Goal: Task Accomplishment & Management: Manage account settings

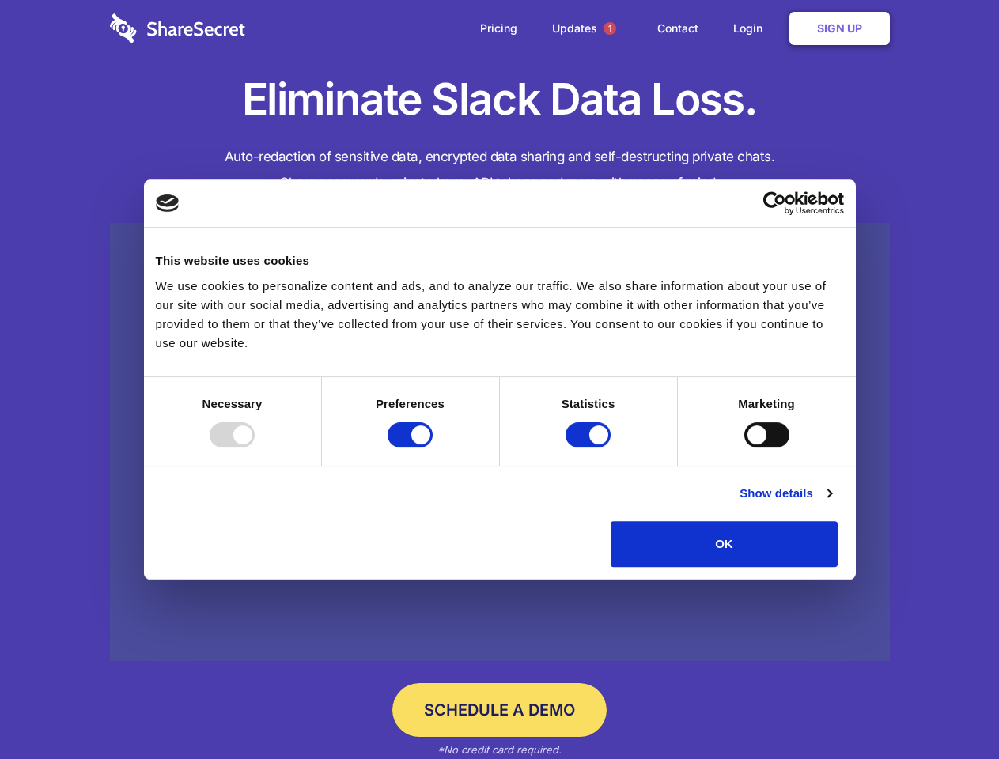
click at [255, 448] on div at bounding box center [232, 434] width 45 height 25
click at [433, 448] on input "Preferences" at bounding box center [410, 434] width 45 height 25
checkbox input "false"
click at [590, 448] on input "Statistics" at bounding box center [588, 434] width 45 height 25
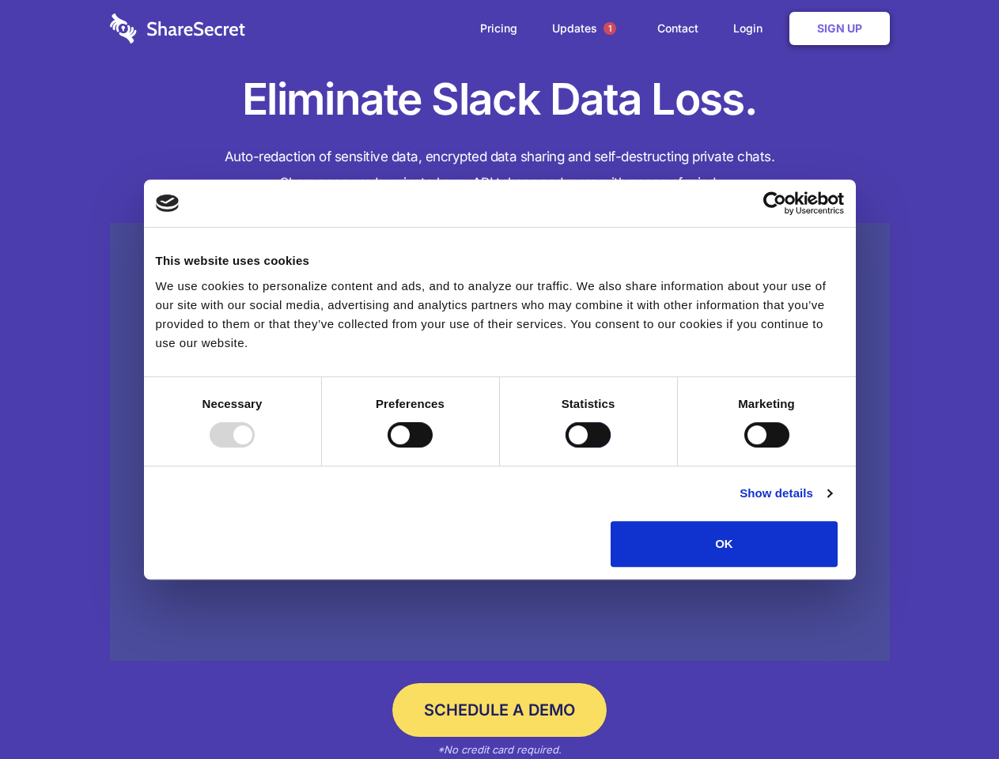
checkbox input "false"
click at [744, 448] on input "Marketing" at bounding box center [766, 434] width 45 height 25
checkbox input "true"
click at [831, 503] on link "Show details" at bounding box center [786, 493] width 92 height 19
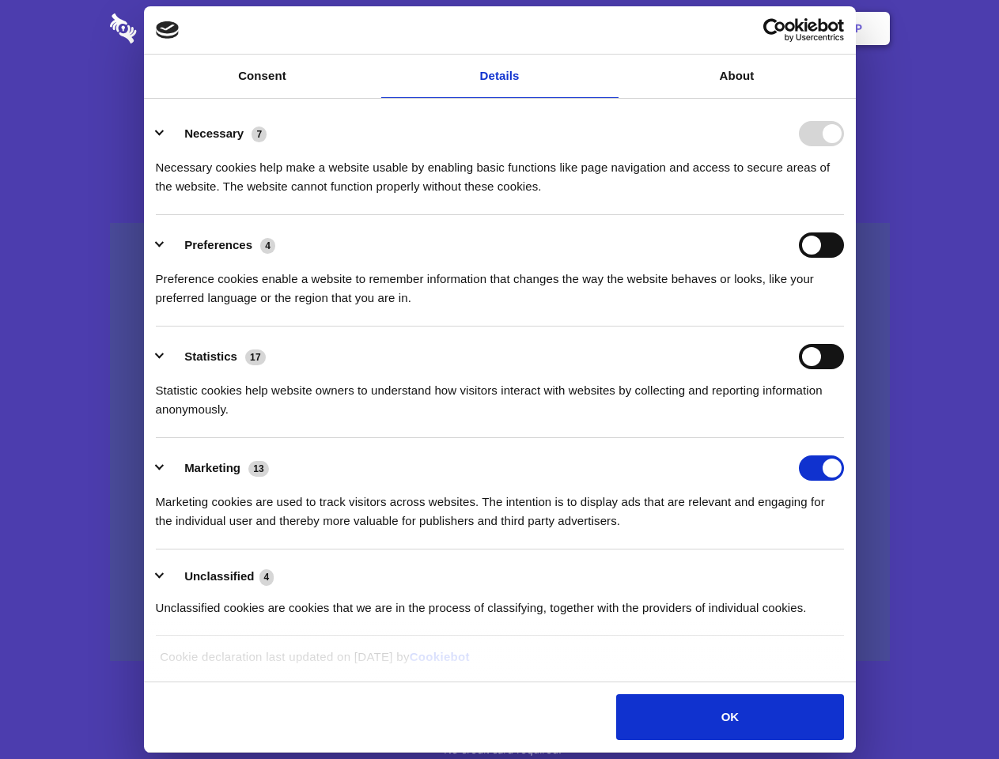
click at [851, 573] on ul "Necessary 7 Necessary cookies help make a website usable by enabling basic func…" at bounding box center [499, 370] width 703 height 533
